Goal: Navigation & Orientation: Find specific page/section

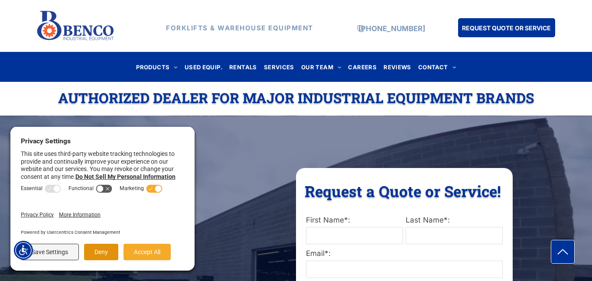
click at [101, 252] on button "Deny" at bounding box center [101, 252] width 34 height 16
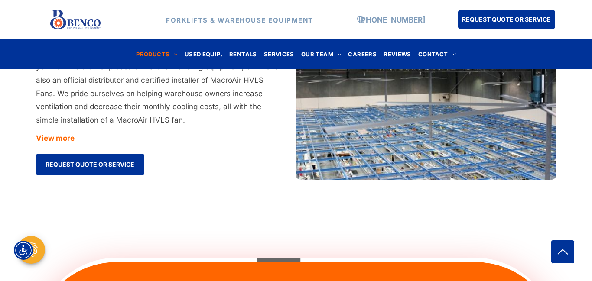
scroll to position [2546, 0]
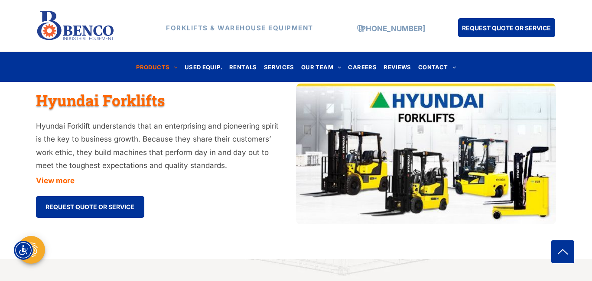
scroll to position [0, 0]
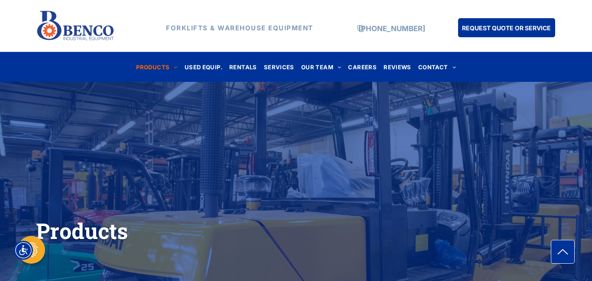
click at [238, 173] on div "Products" at bounding box center [296, 198] width 592 height 189
